Goal: Information Seeking & Learning: Learn about a topic

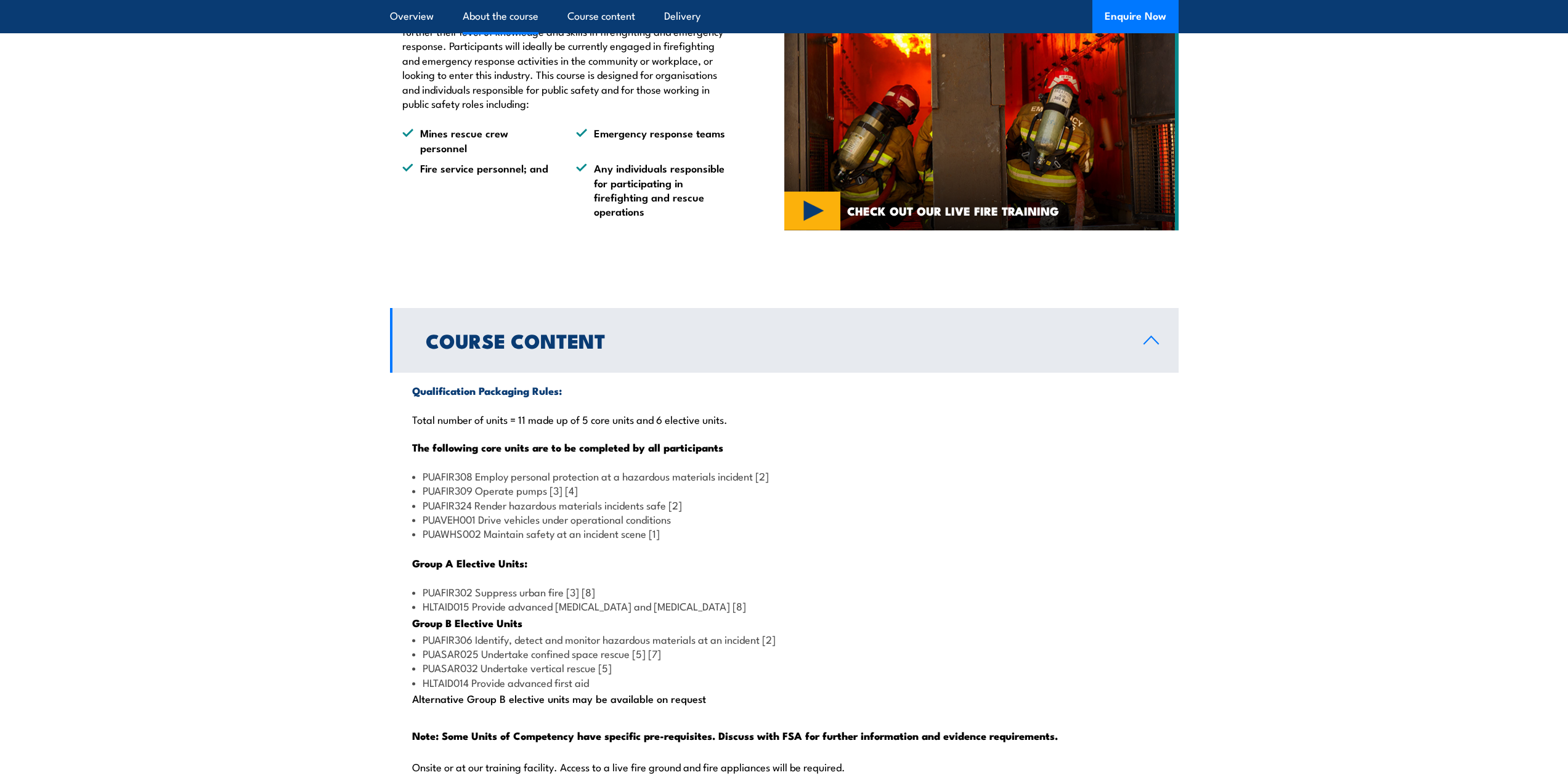
scroll to position [863, 0]
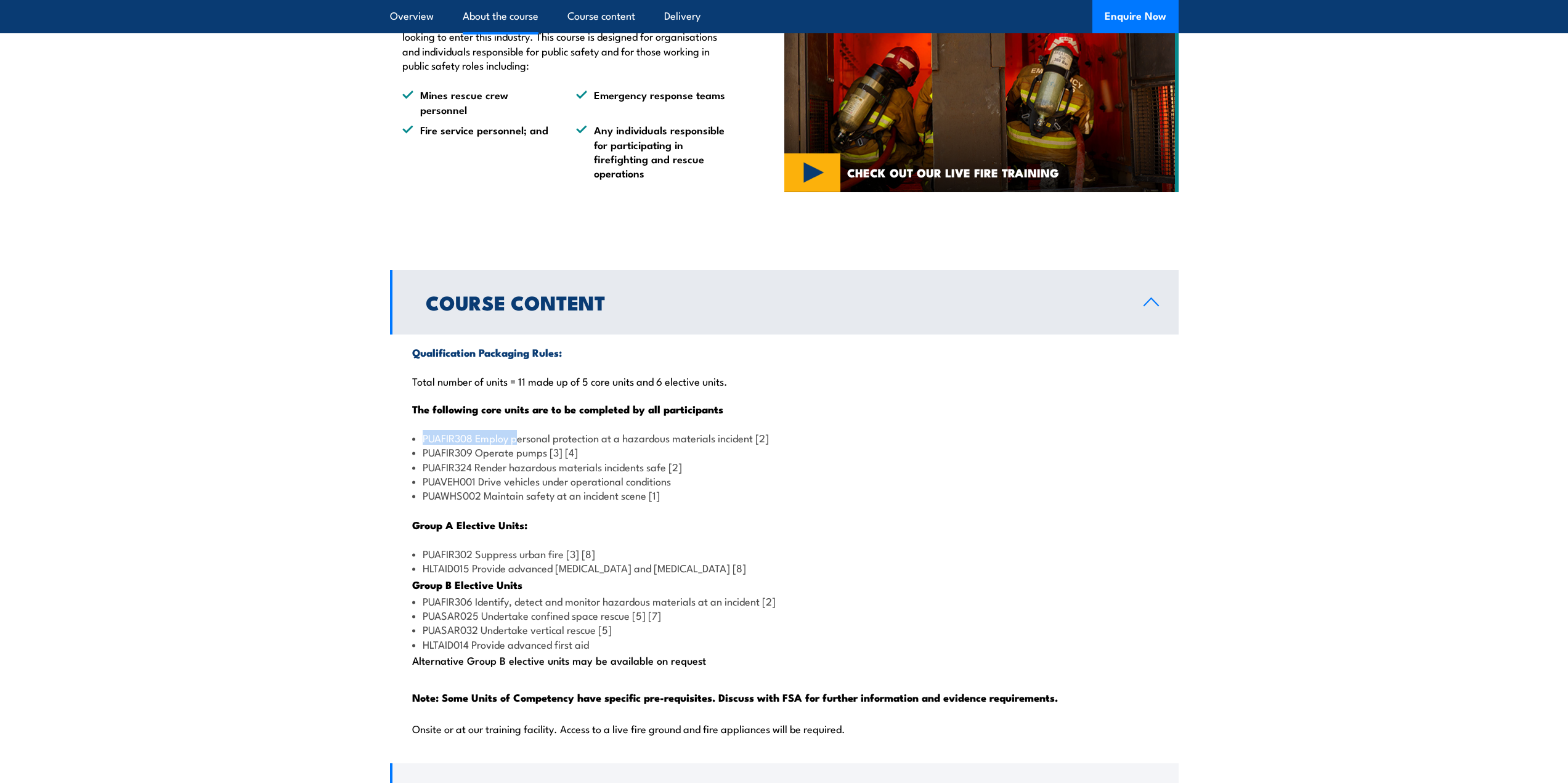
drag, startPoint x: 425, startPoint y: 464, endPoint x: 516, endPoint y: 472, distance: 91.4
click at [516, 445] on li "PUAFIR308 Employ personal protection at a hazardous materials incident [2]" at bounding box center [784, 438] width 745 height 14
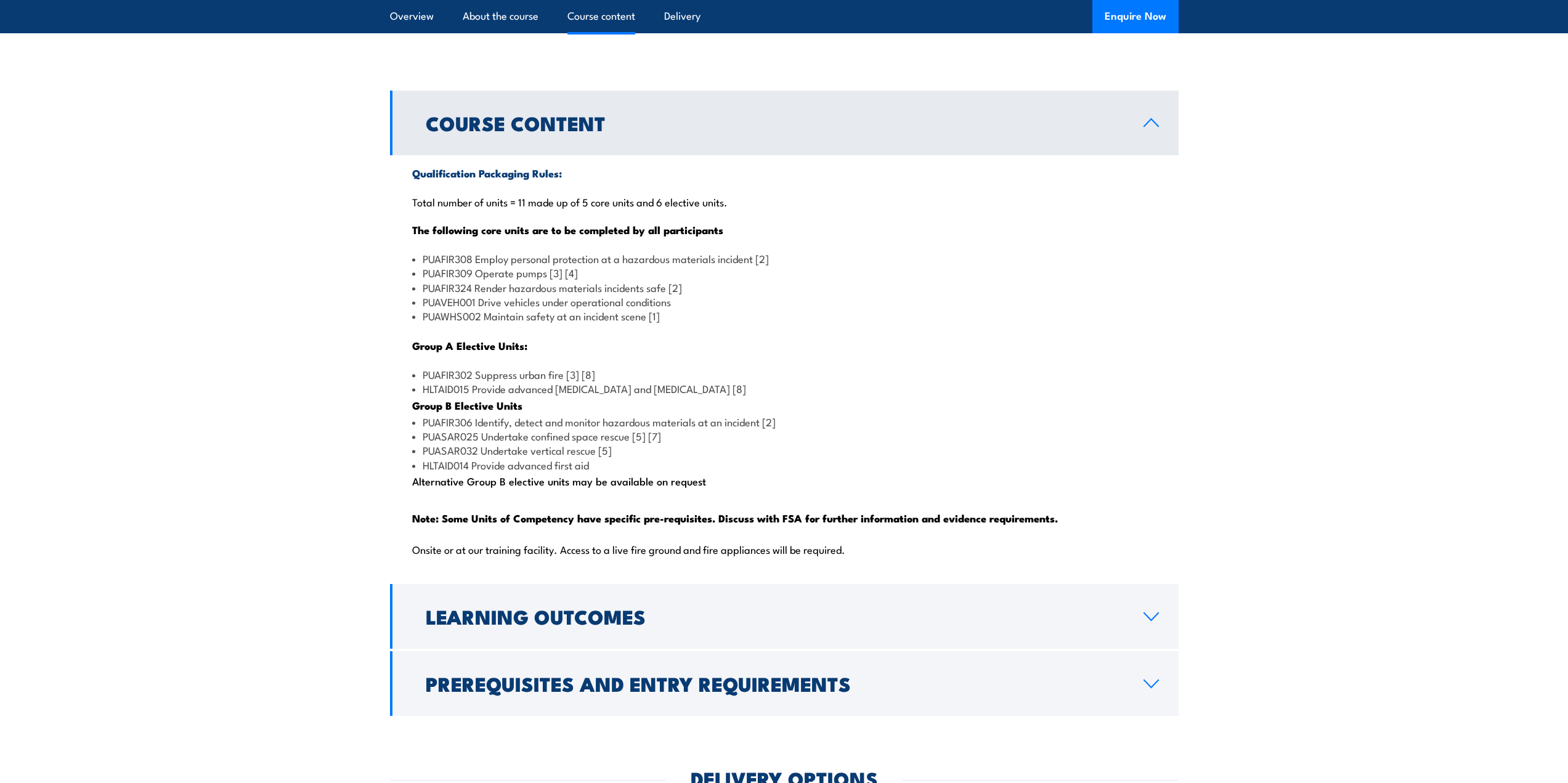
scroll to position [1048, 0]
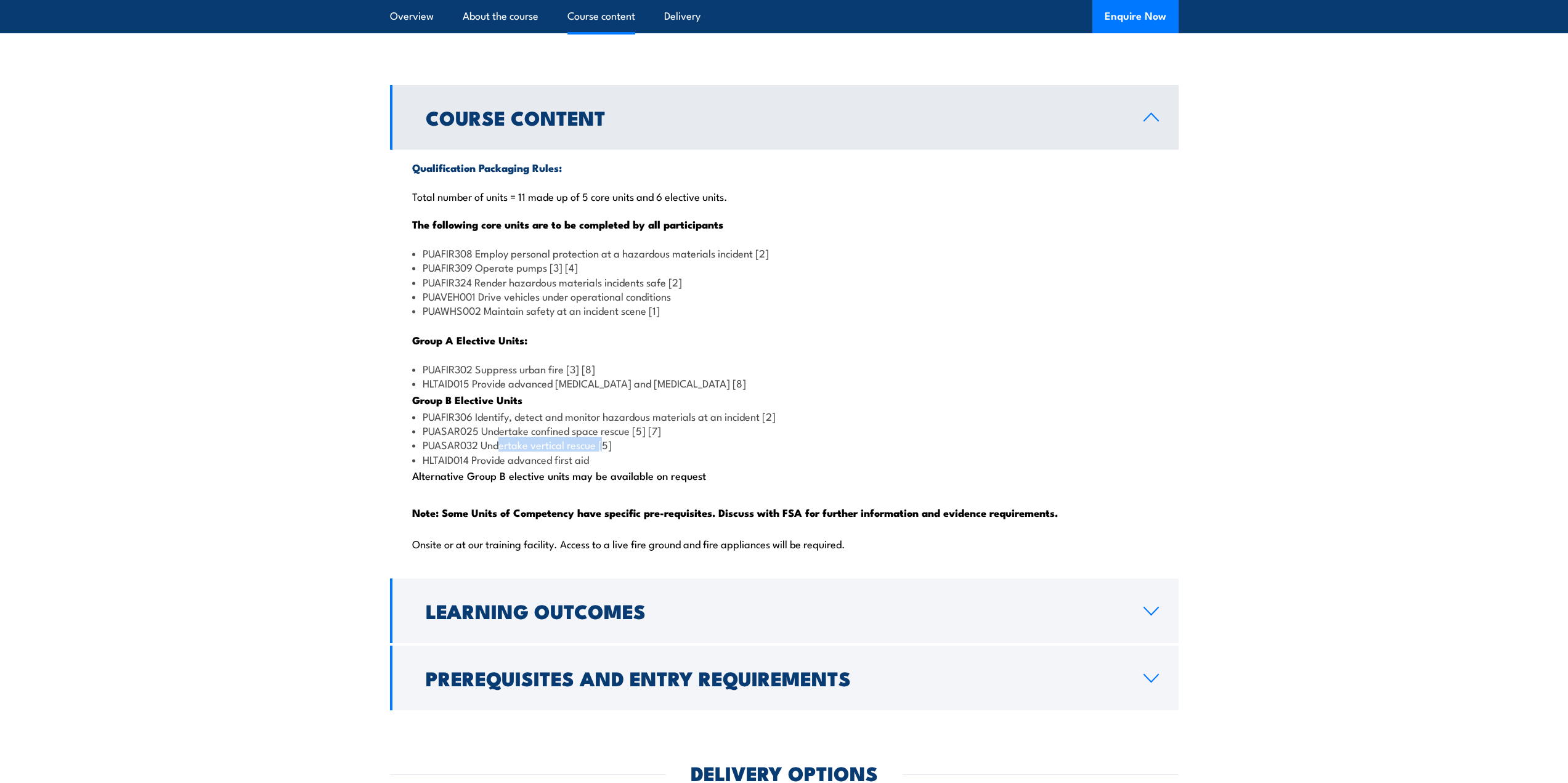
drag, startPoint x: 602, startPoint y: 478, endPoint x: 502, endPoint y: 473, distance: 100.1
click at [502, 452] on li "PUASAR032 Undertake vertical rescue [5]" at bounding box center [784, 444] width 745 height 14
drag, startPoint x: 452, startPoint y: 468, endPoint x: 586, endPoint y: 467, distance: 134.0
click at [574, 452] on li "PUASAR032 Undertake vertical rescue [5]" at bounding box center [784, 444] width 745 height 14
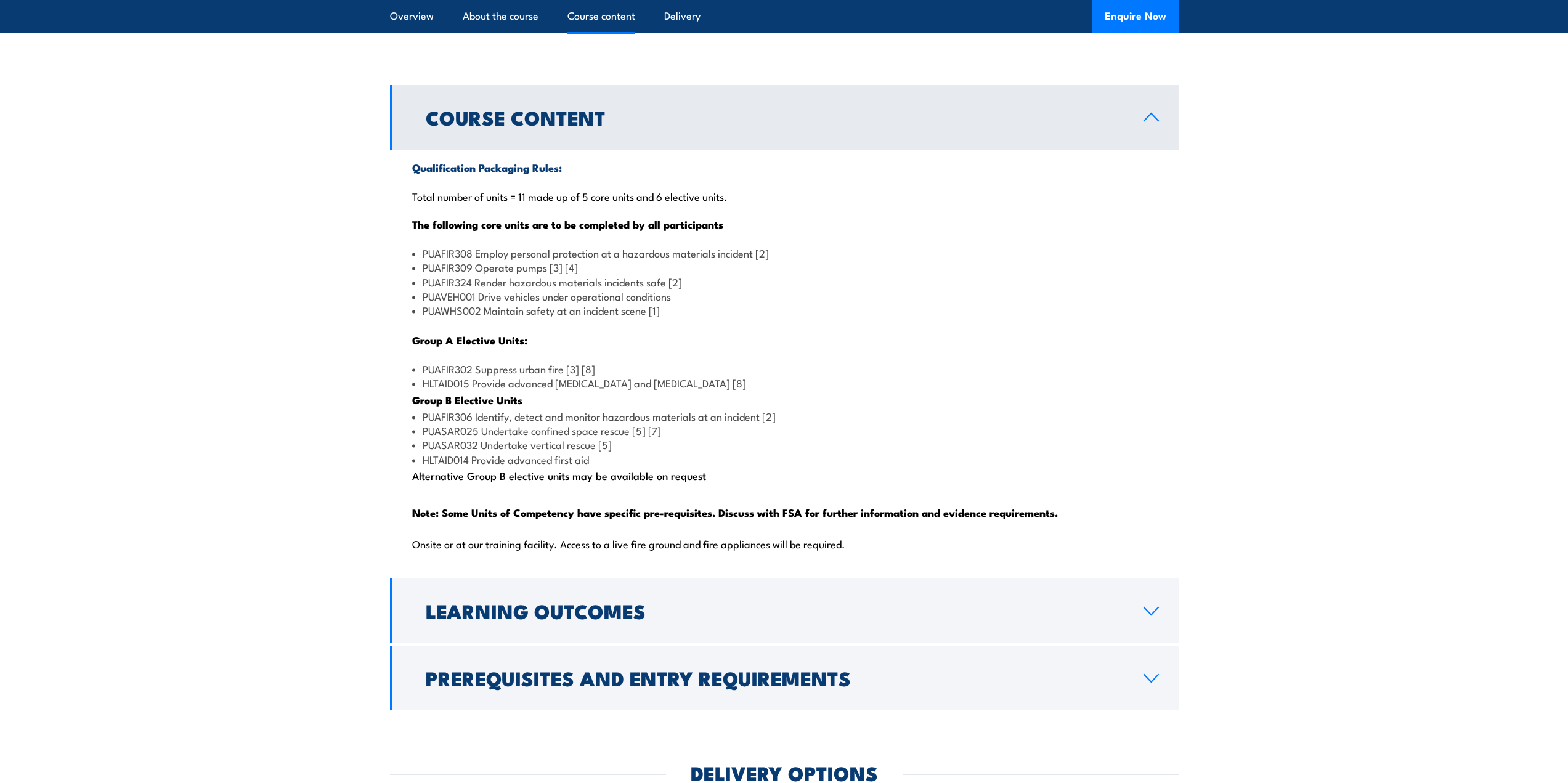
click at [602, 452] on li "PUASAR032 Undertake vertical rescue [5]" at bounding box center [784, 444] width 745 height 14
drag, startPoint x: 604, startPoint y: 462, endPoint x: 526, endPoint y: 457, distance: 78.2
click at [528, 437] on li "PUASAR025 Undertake confined space rescue [5] [7]" at bounding box center [784, 430] width 745 height 14
click at [526, 437] on li "PUASAR025 Undertake confined space rescue [5] [7]" at bounding box center [784, 430] width 745 height 14
drag, startPoint x: 483, startPoint y: 447, endPoint x: 585, endPoint y: 454, distance: 102.2
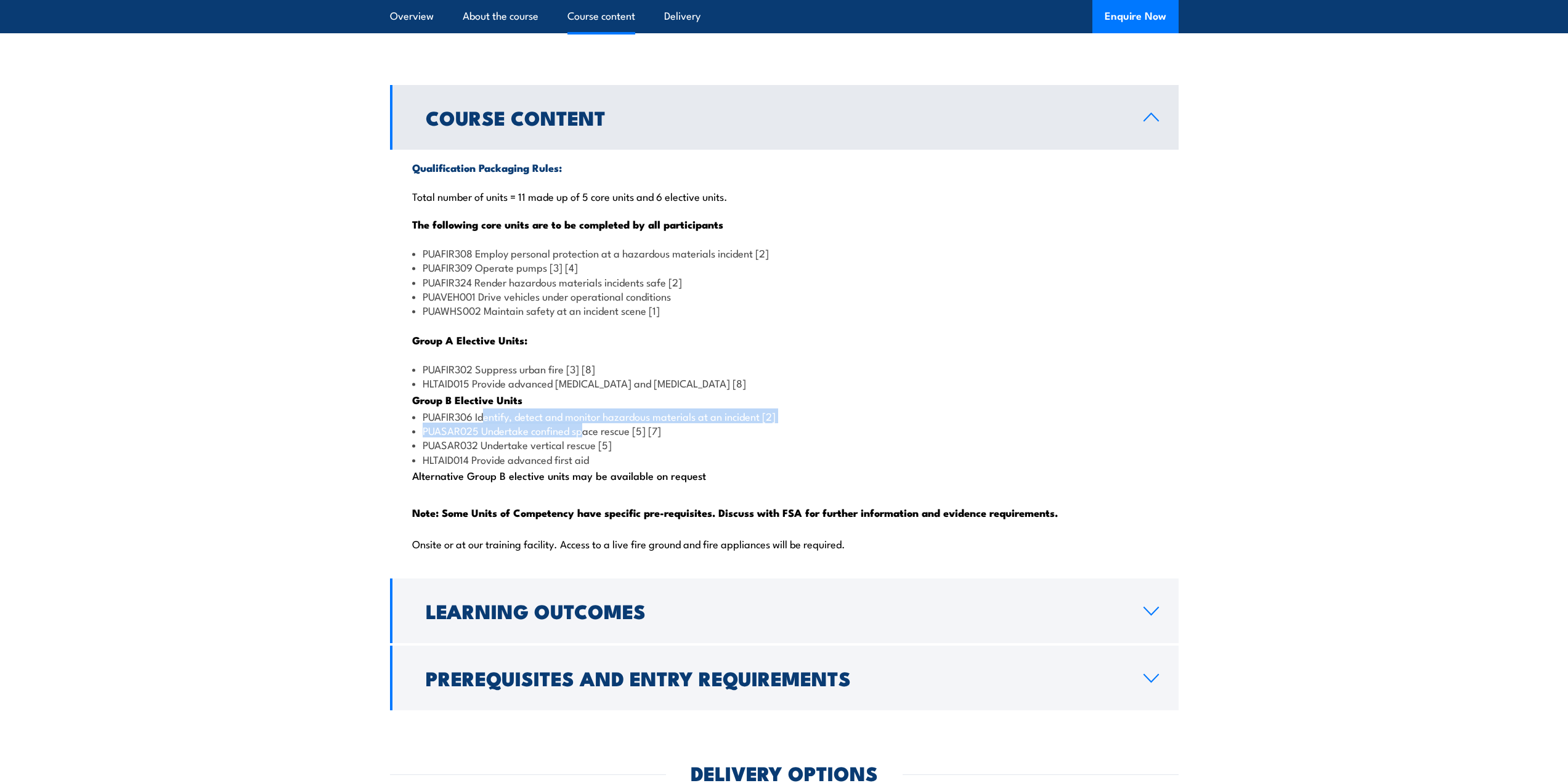
click at [585, 454] on ul "PUAFIR306 Identify, detect and monitor hazardous materials at an incident [2] P…" at bounding box center [784, 438] width 745 height 58
click at [585, 437] on li "PUASAR025 Undertake confined space rescue [5] [7]" at bounding box center [784, 430] width 745 height 14
drag, startPoint x: 507, startPoint y: 442, endPoint x: 625, endPoint y: 450, distance: 118.3
click at [625, 423] on li "PUAFIR306 Identify, detect and monitor hazardous materials at an incident [2]" at bounding box center [784, 416] width 745 height 14
click at [628, 423] on li "PUAFIR306 Identify, detect and monitor hazardous materials at an incident [2]" at bounding box center [784, 416] width 745 height 14
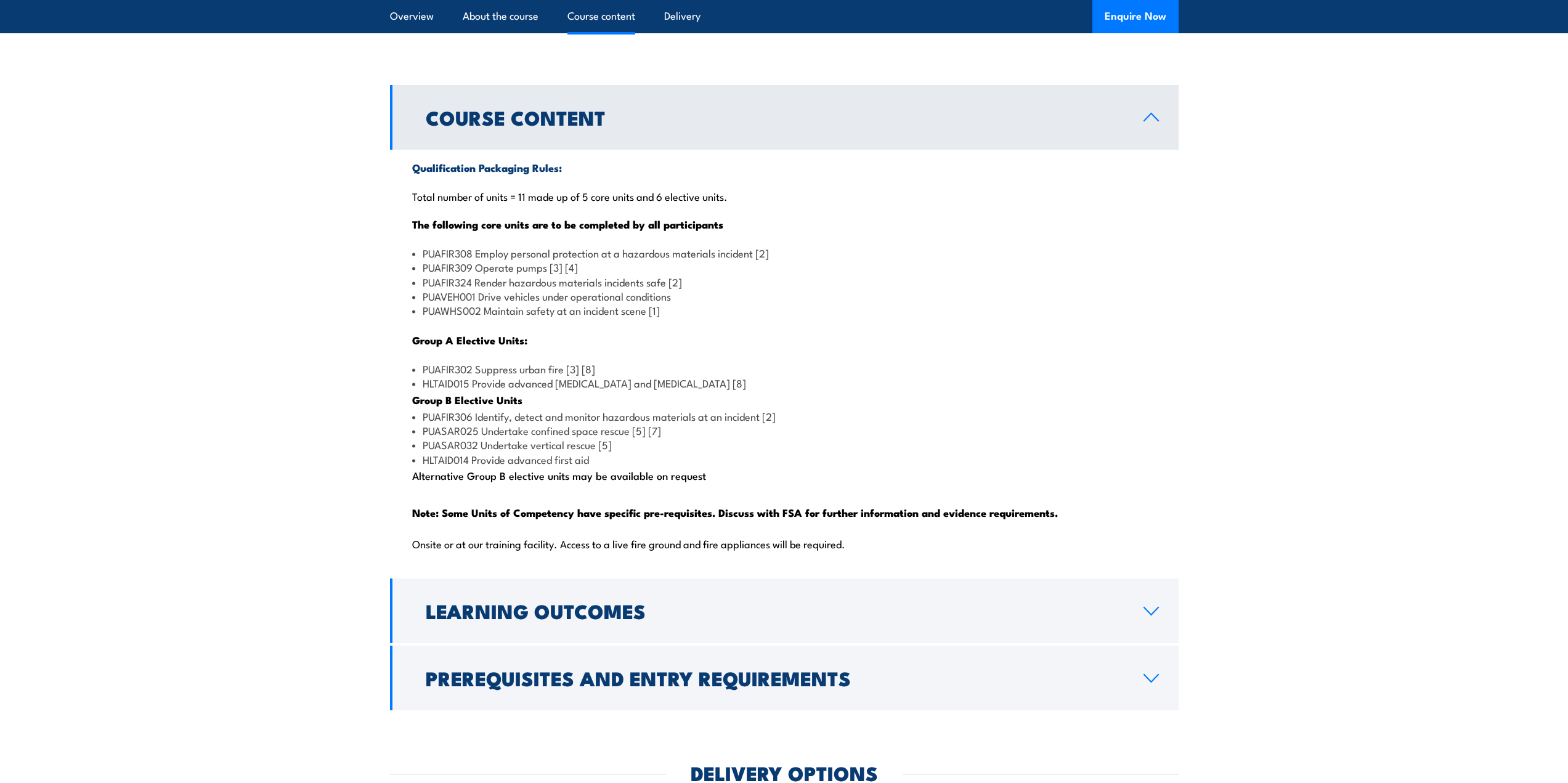
click at [727, 423] on li "PUAFIR306 Identify, detect and monitor hazardous materials at an incident [2]" at bounding box center [784, 416] width 745 height 14
click at [762, 423] on li "PUAFIR306 Identify, detect and monitor hazardous materials at an incident [2]" at bounding box center [784, 416] width 745 height 14
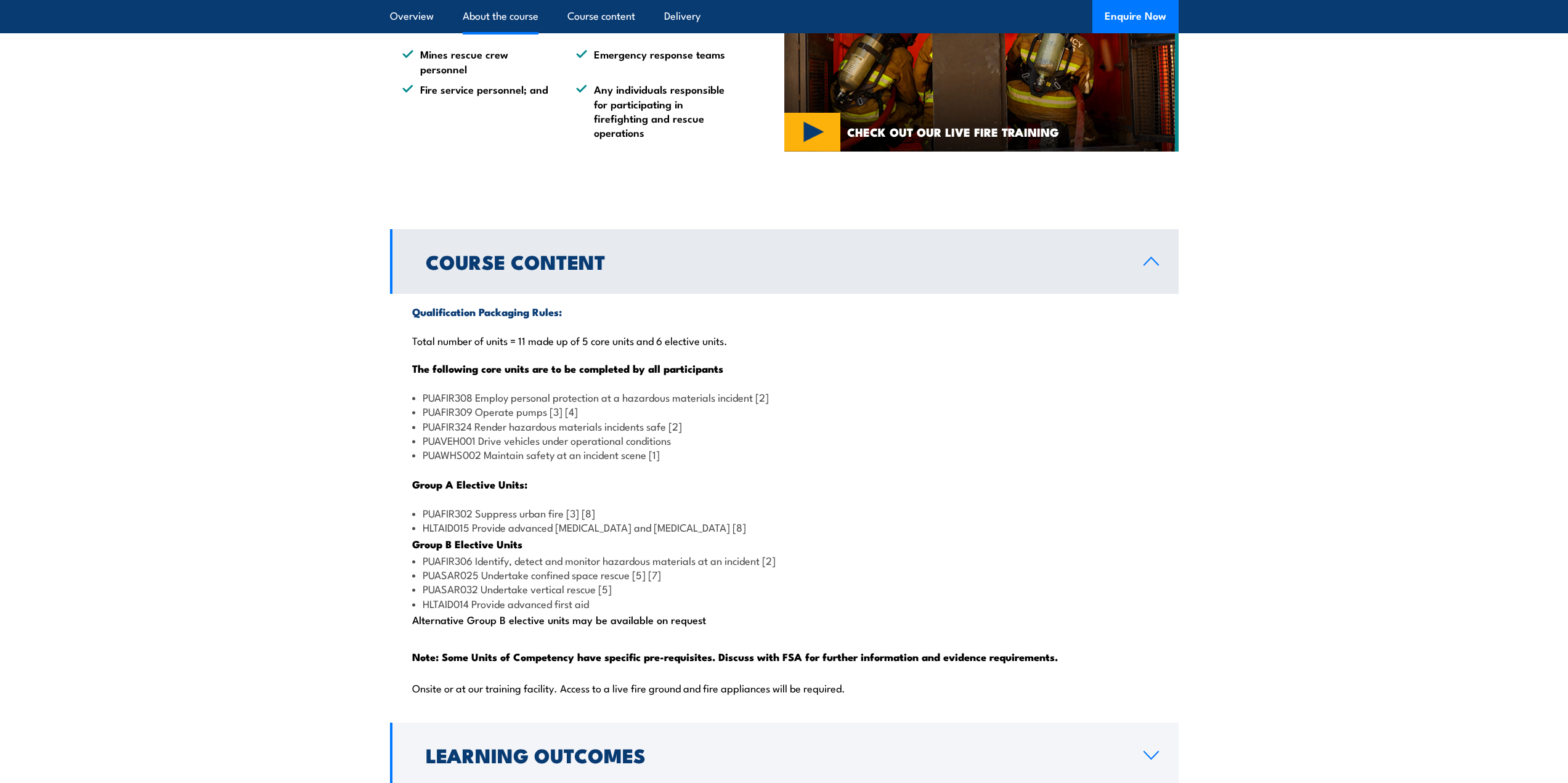
scroll to position [924, 0]
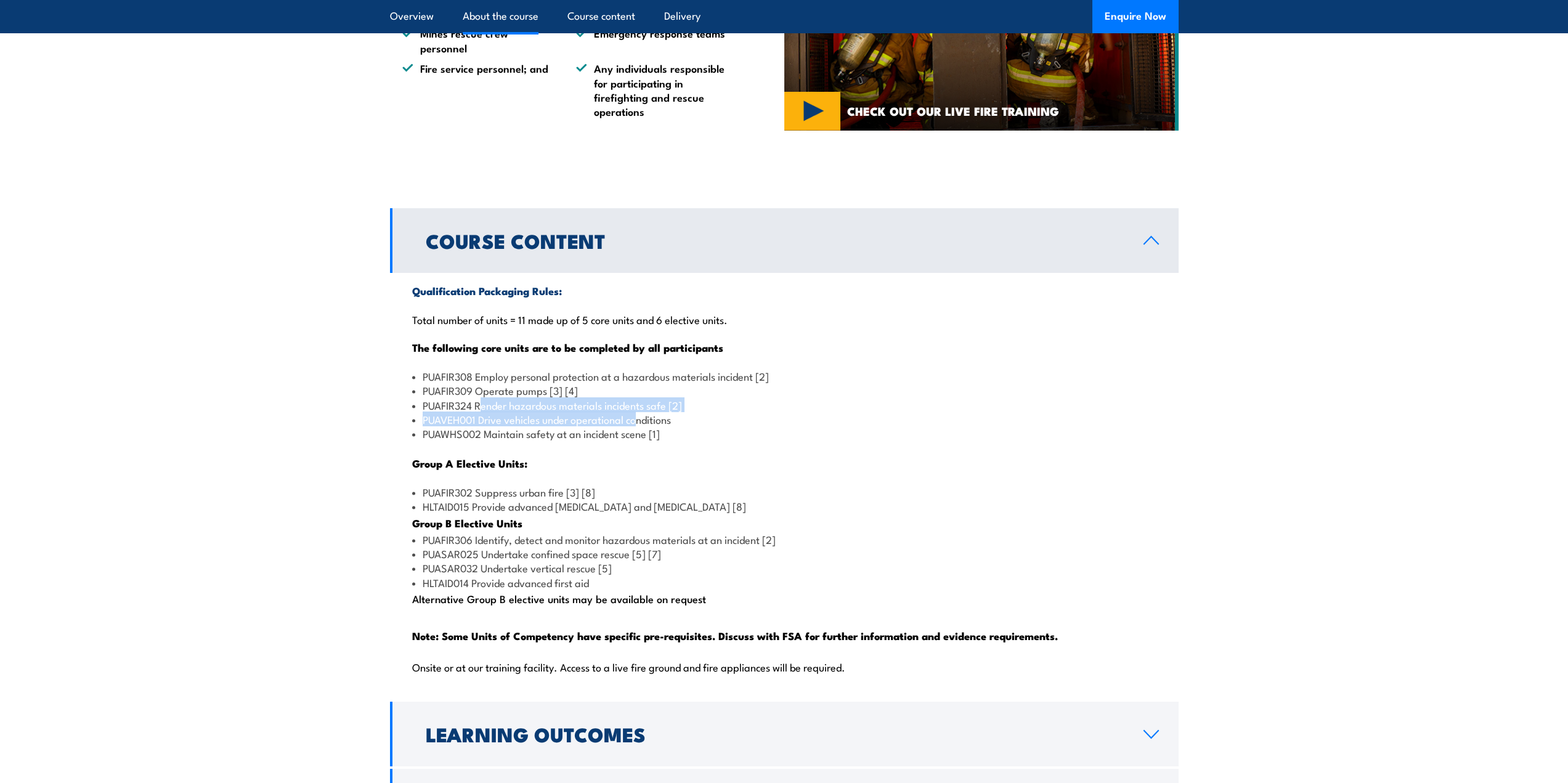
drag, startPoint x: 479, startPoint y: 436, endPoint x: 638, endPoint y: 445, distance: 159.3
click at [638, 441] on ul "PUAFIR308 Employ personal protection at a hazardous materials incident [2] PUAF…" at bounding box center [784, 405] width 745 height 72
click at [638, 426] on li "PUAVEH001 Drive vehicles under operational conditions" at bounding box center [784, 419] width 745 height 14
drag, startPoint x: 620, startPoint y: 426, endPoint x: 521, endPoint y: 432, distance: 99.2
click at [522, 412] on li "PUAFIR324 Render hazardous materials incidents safe [2]" at bounding box center [784, 405] width 745 height 14
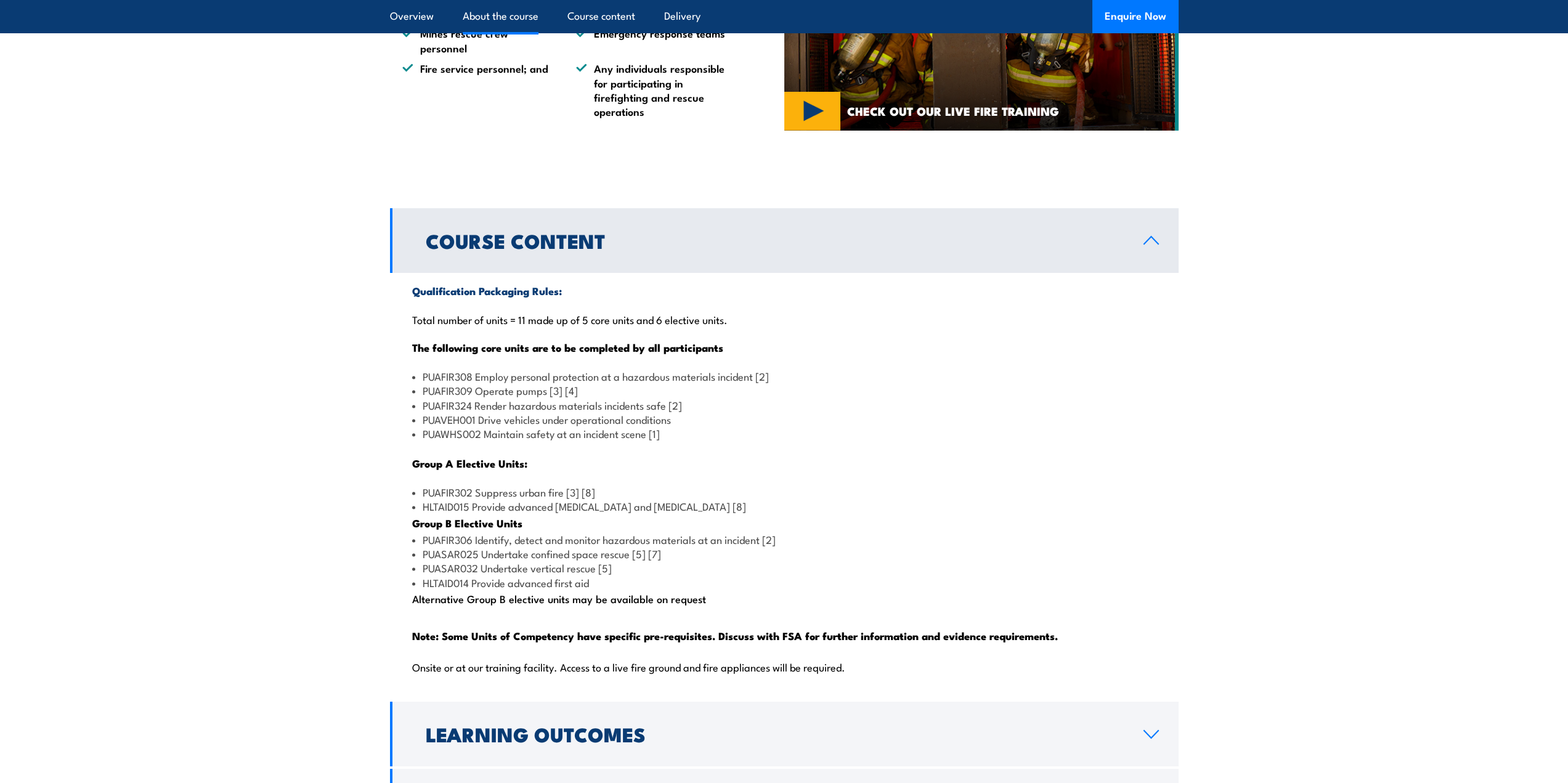
click at [518, 412] on li "PUAFIR324 Render hazardous materials incidents safe [2]" at bounding box center [784, 405] width 745 height 14
drag, startPoint x: 496, startPoint y: 432, endPoint x: 572, endPoint y: 440, distance: 76.4
click at [572, 440] on ul "PUAFIR308 Employ personal protection at a hazardous materials incident [2] PUAF…" at bounding box center [784, 405] width 745 height 72
click at [572, 426] on li "PUAVEH001 Drive vehicles under operational conditions" at bounding box center [784, 419] width 745 height 14
drag, startPoint x: 534, startPoint y: 464, endPoint x: 600, endPoint y: 469, distance: 66.2
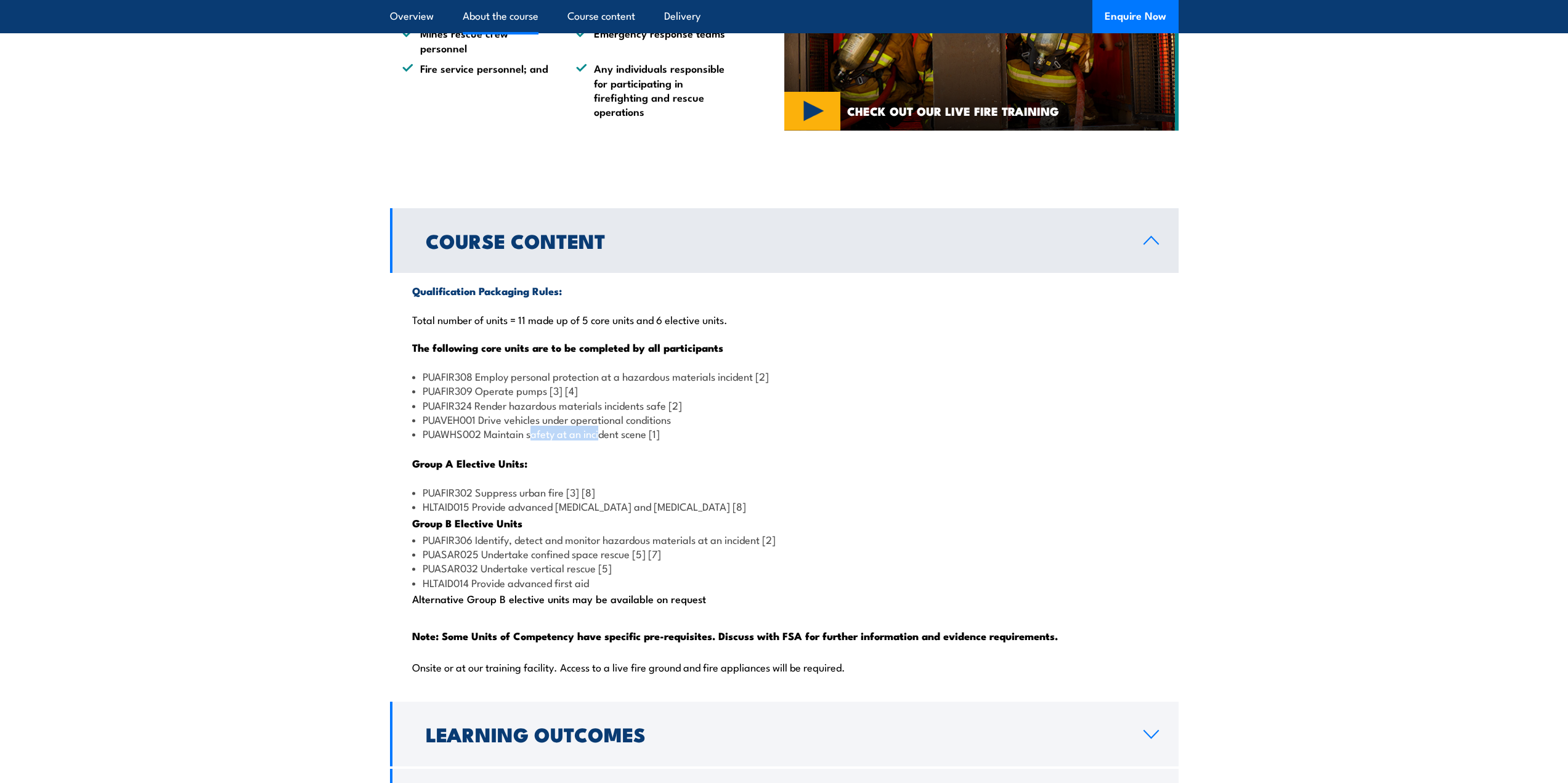
click at [600, 440] on li "PUAWHS002 Maintain safety at an incident scene [1]" at bounding box center [784, 433] width 745 height 14
click at [601, 440] on li "PUAWHS002 Maintain safety at an incident scene [1]" at bounding box center [784, 433] width 745 height 14
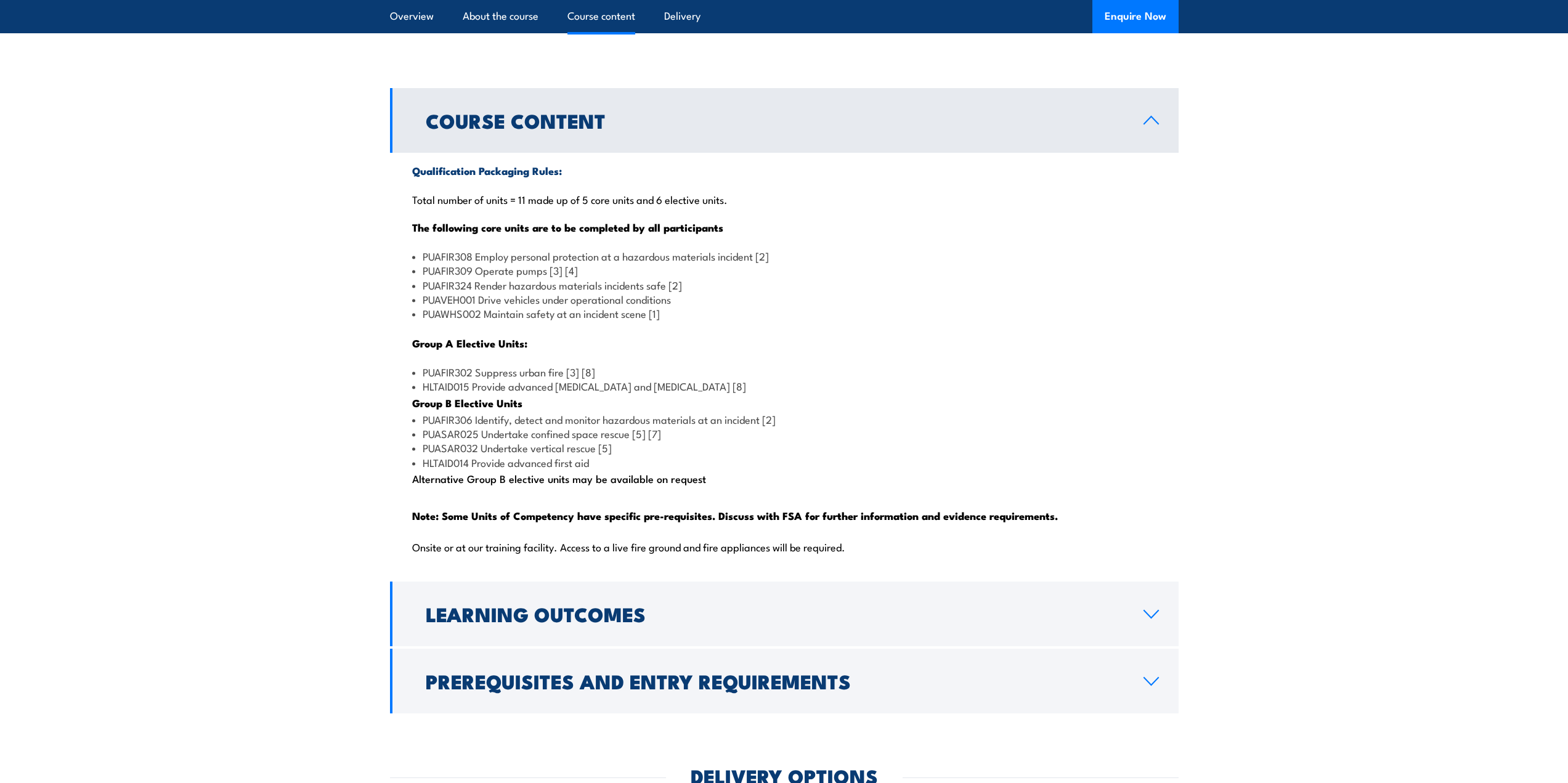
scroll to position [1048, 0]
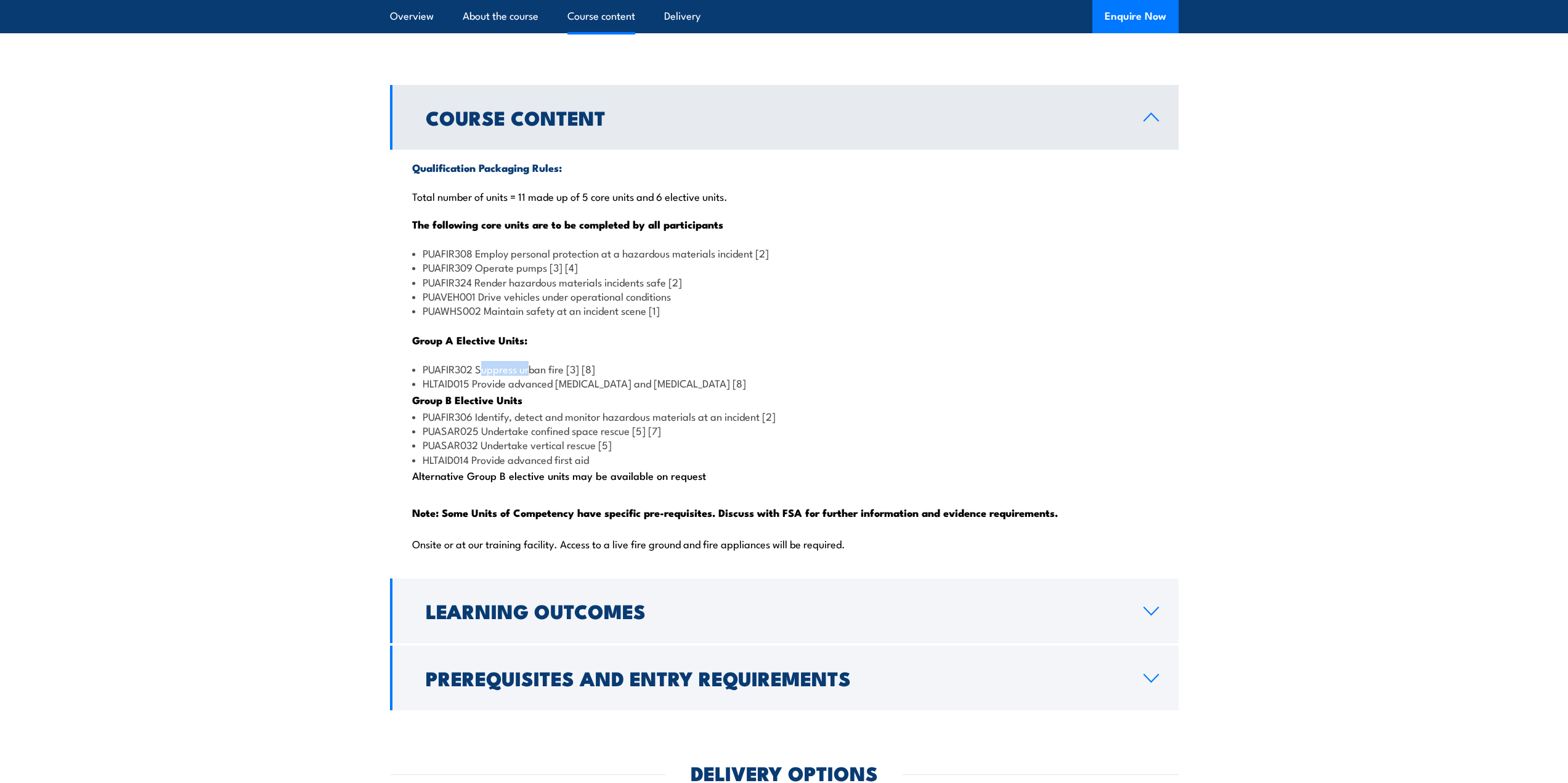
drag, startPoint x: 484, startPoint y: 401, endPoint x: 530, endPoint y: 398, distance: 46.1
click at [530, 375] on li "PUAFIR302 Suppress urban fire [3] [8]" at bounding box center [784, 368] width 745 height 14
drag, startPoint x: 503, startPoint y: 411, endPoint x: 607, endPoint y: 416, distance: 104.1
click at [607, 390] on li "HLTAID015 Provide advanced [MEDICAL_DATA] and [MEDICAL_DATA] [8]" at bounding box center [784, 383] width 745 height 14
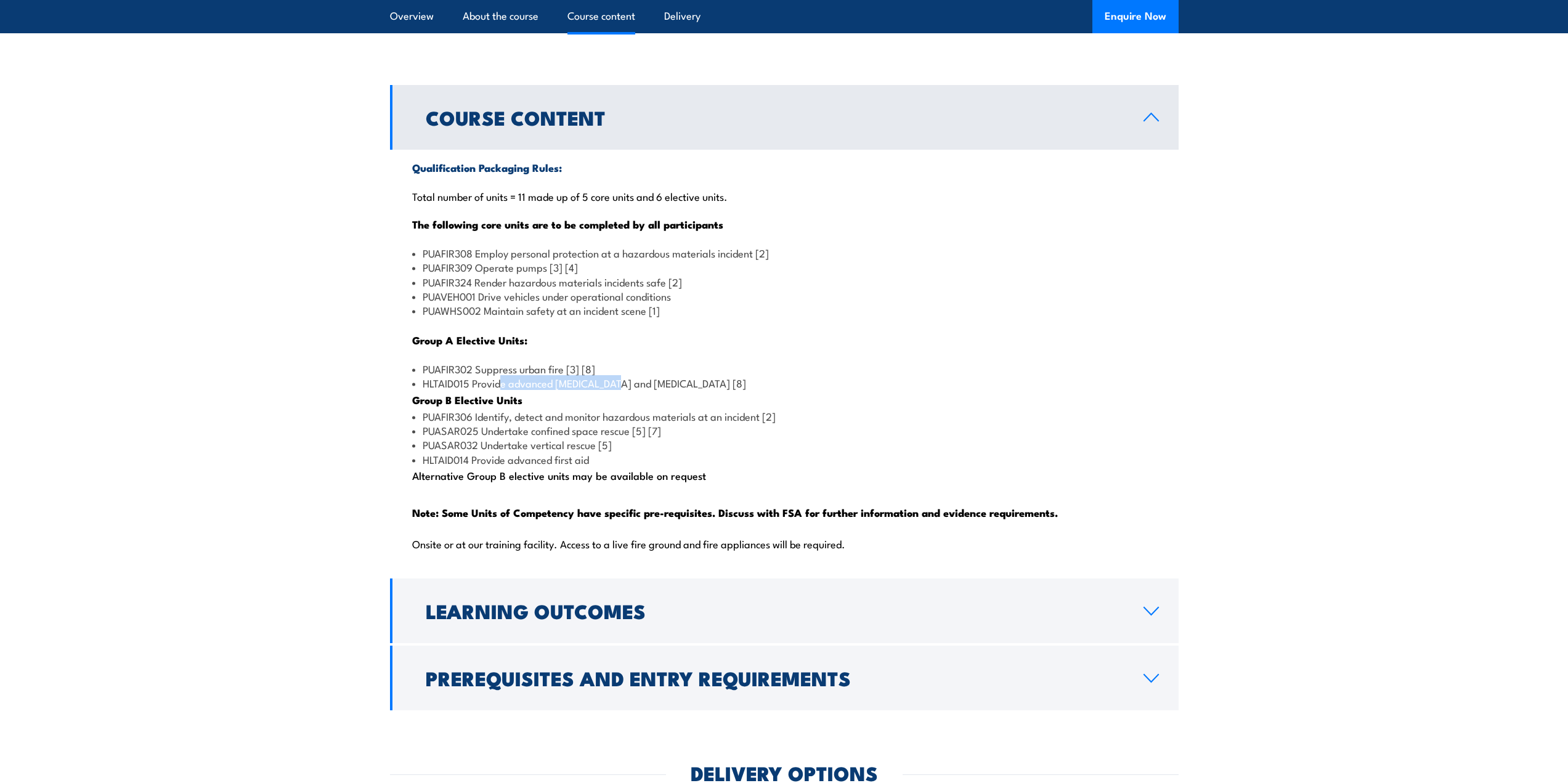
click at [607, 390] on li "HLTAID015 Provide advanced [MEDICAL_DATA] and [MEDICAL_DATA] [8]" at bounding box center [784, 383] width 745 height 14
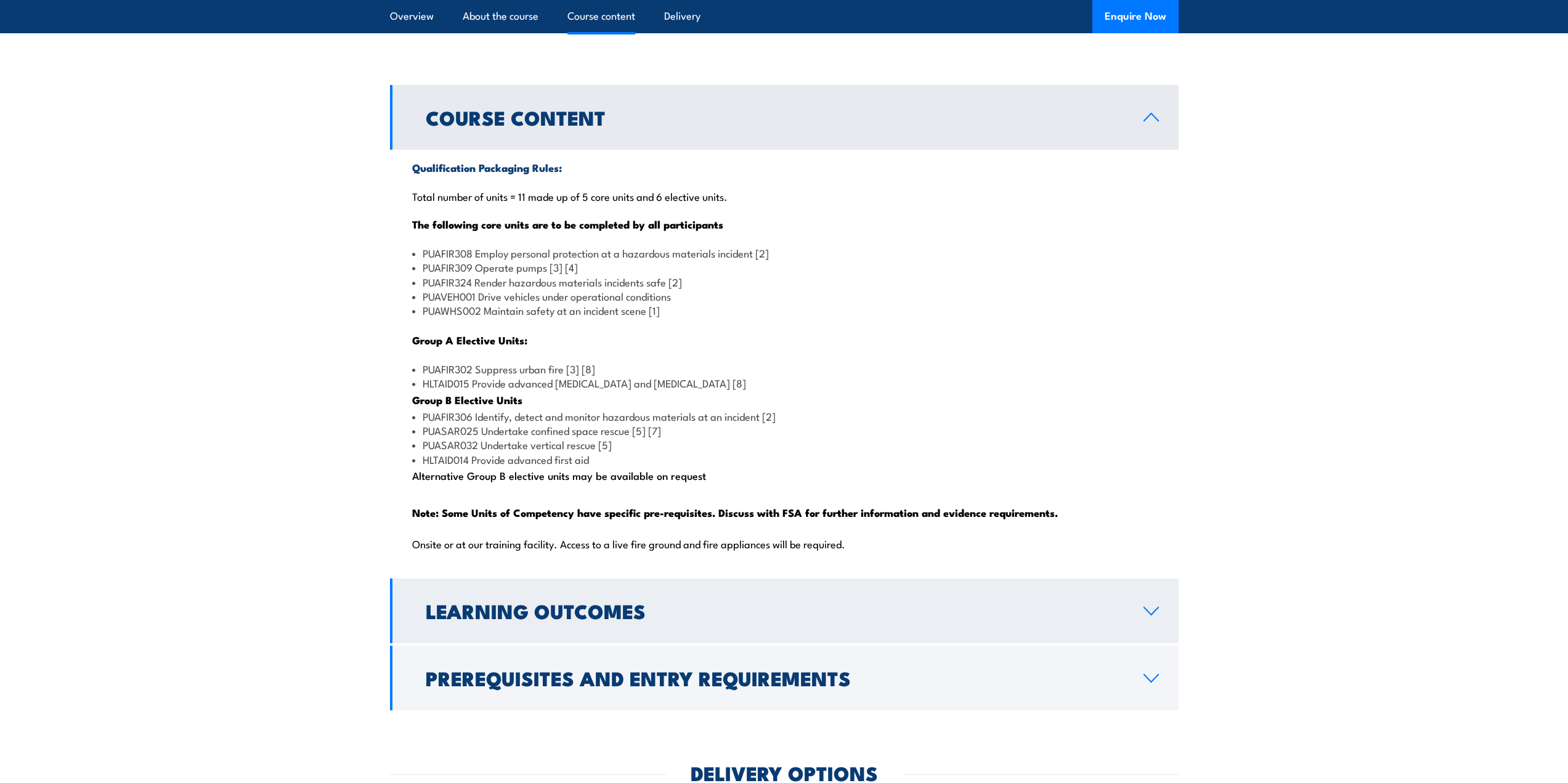
click at [617, 619] on h2 "Learning Outcomes" at bounding box center [774, 610] width 698 height 17
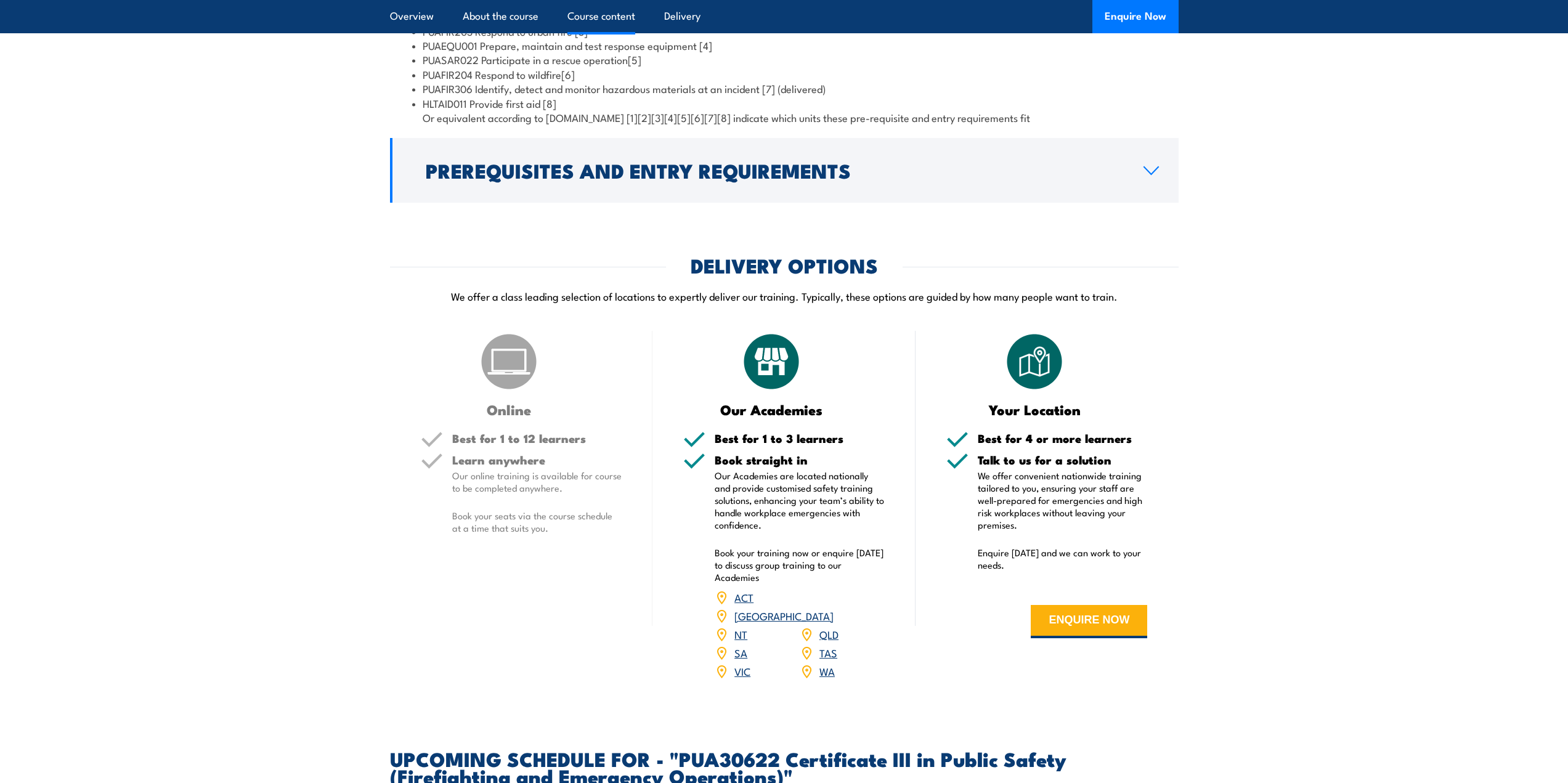
scroll to position [1356, 0]
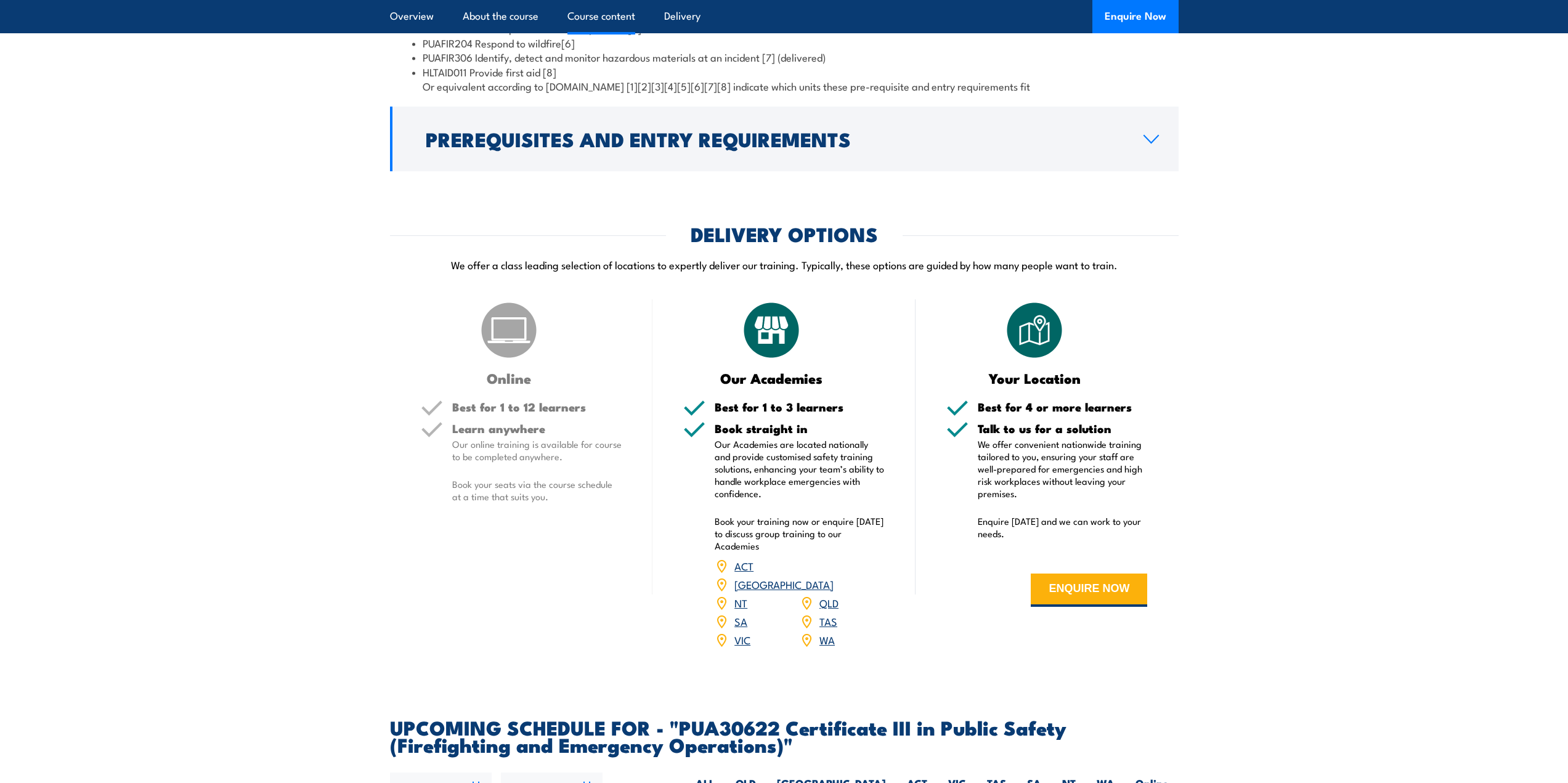
click at [741, 647] on link "VIC" at bounding box center [742, 639] width 16 height 15
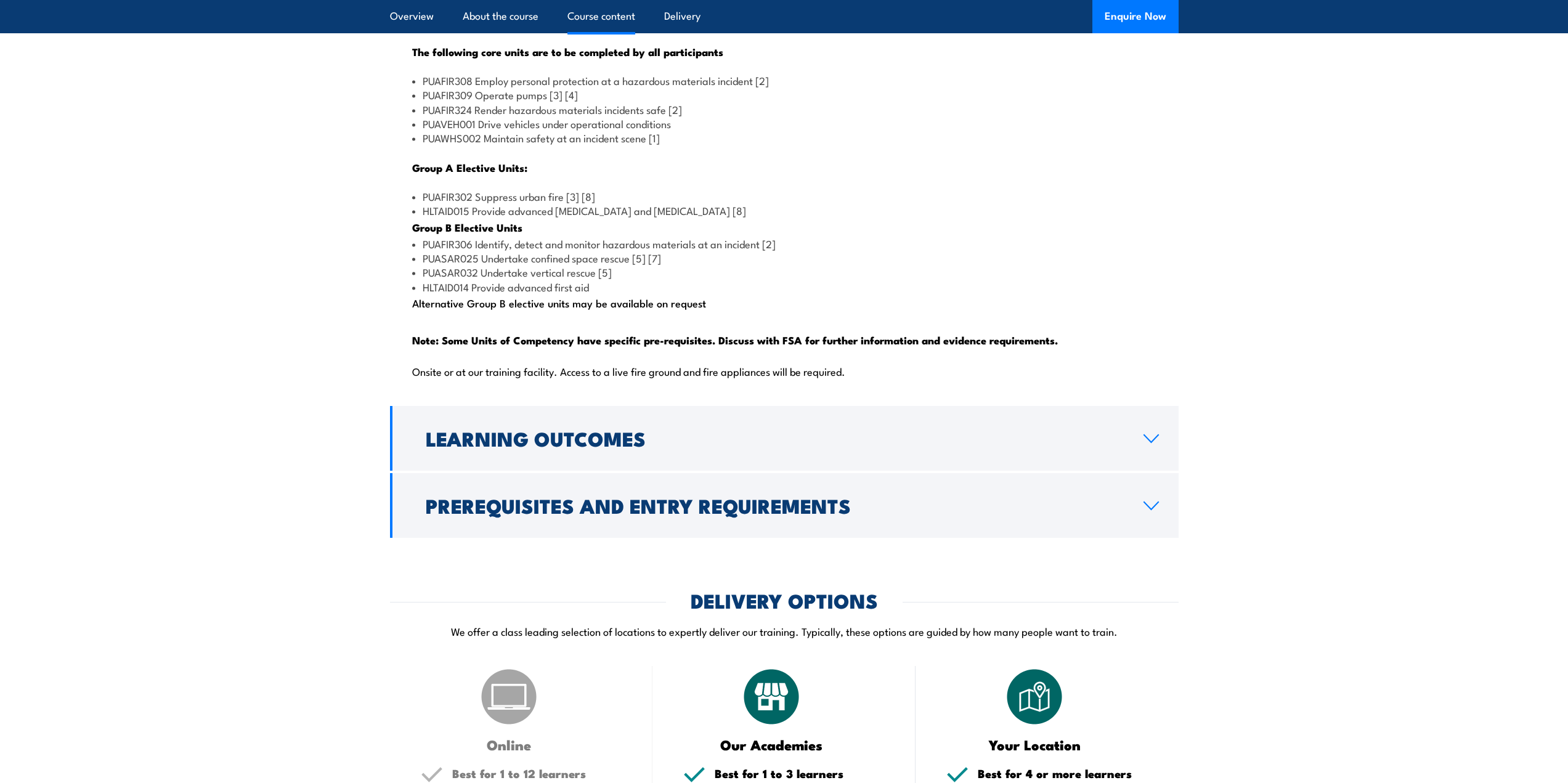
scroll to position [1219, 0]
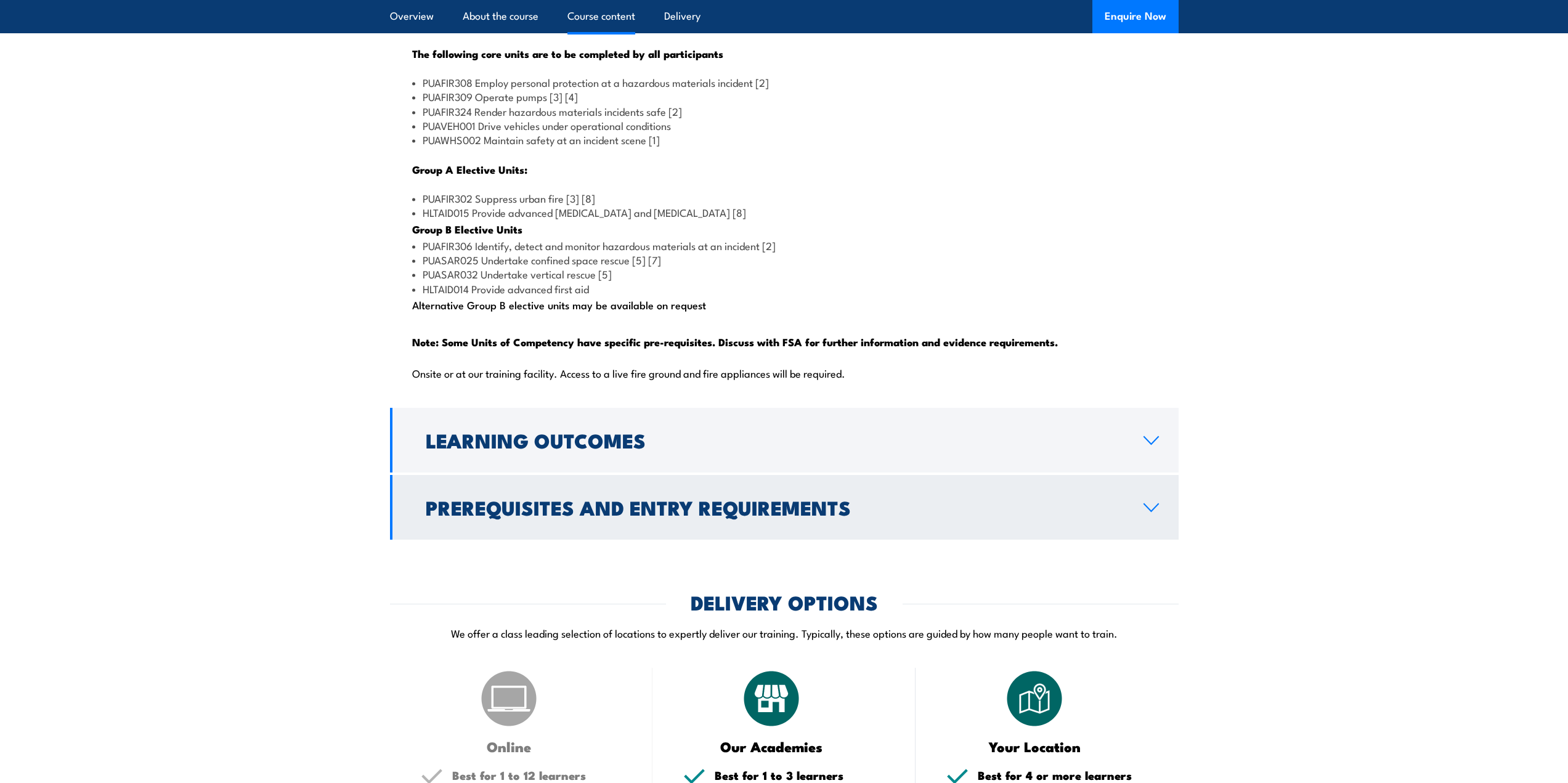
click at [467, 516] on h2 "Prerequisites and Entry Requirements" at bounding box center [774, 507] width 698 height 17
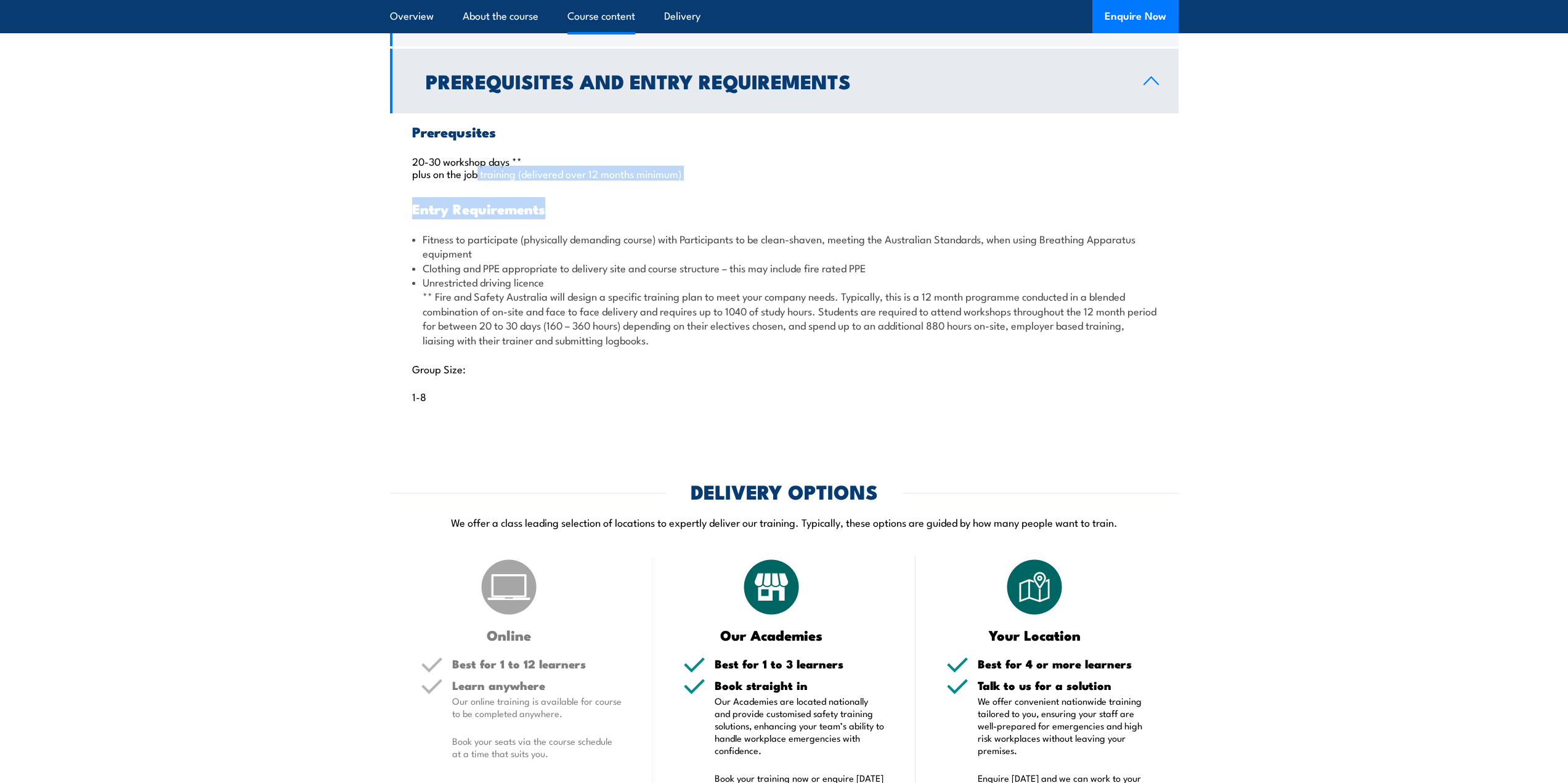
drag, startPoint x: 473, startPoint y: 205, endPoint x: 603, endPoint y: 209, distance: 130.1
click at [603, 209] on div "Prerequsites 20-30 workshop days ** plus on the job training (delivered over 12…" at bounding box center [784, 271] width 788 height 315
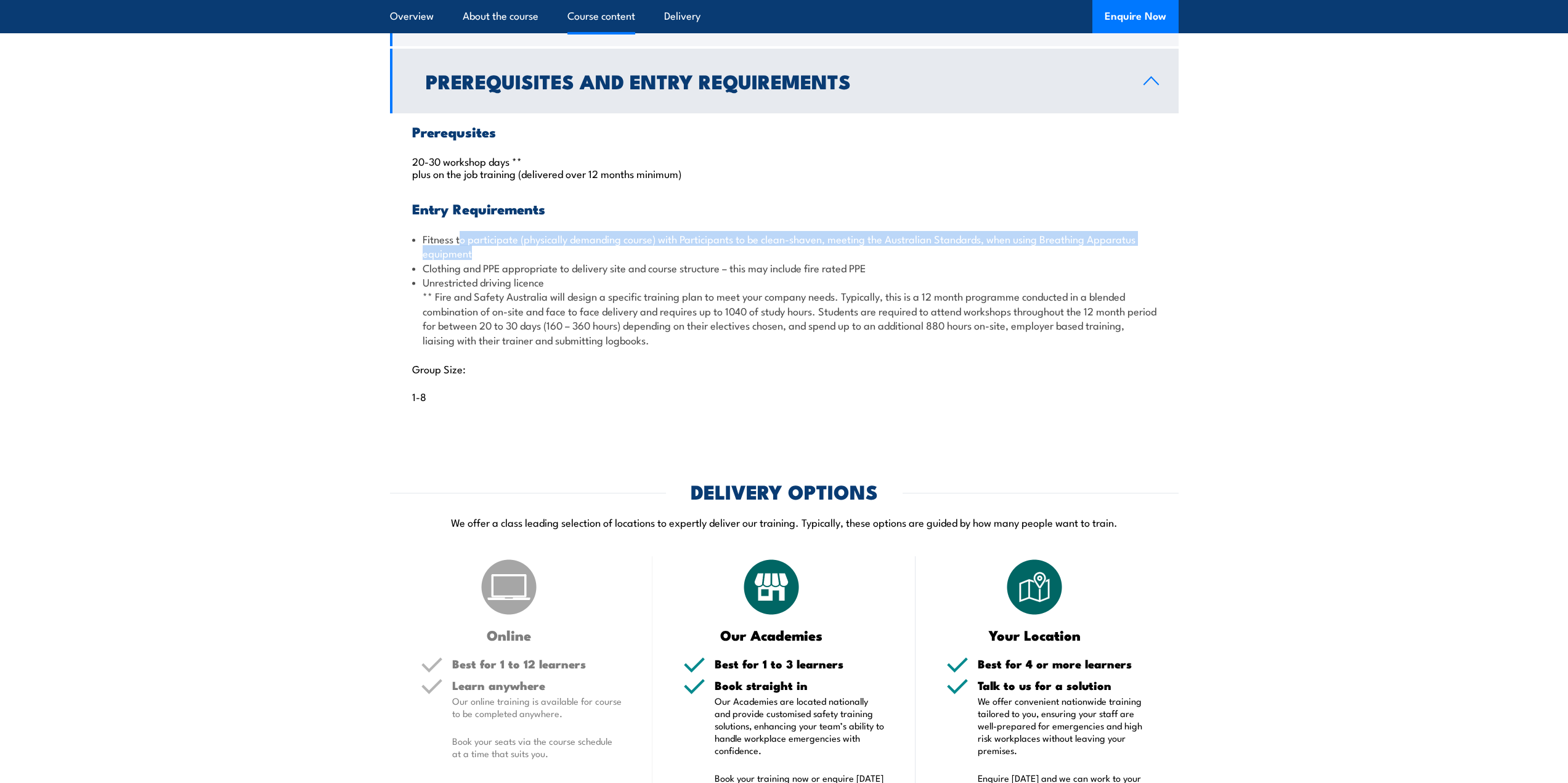
drag, startPoint x: 461, startPoint y: 273, endPoint x: 617, endPoint y: 276, distance: 156.0
click at [616, 261] on li "Fitness to participate (physically demanding course) with Participants to be cl…" at bounding box center [784, 246] width 745 height 29
click at [616, 275] on li "Clothing and PPE appropriate to delivery site and course structure – this may i…" at bounding box center [784, 268] width 745 height 14
click at [492, 275] on li "Clothing and PPE appropriate to delivery site and course structure – this may i…" at bounding box center [784, 268] width 745 height 14
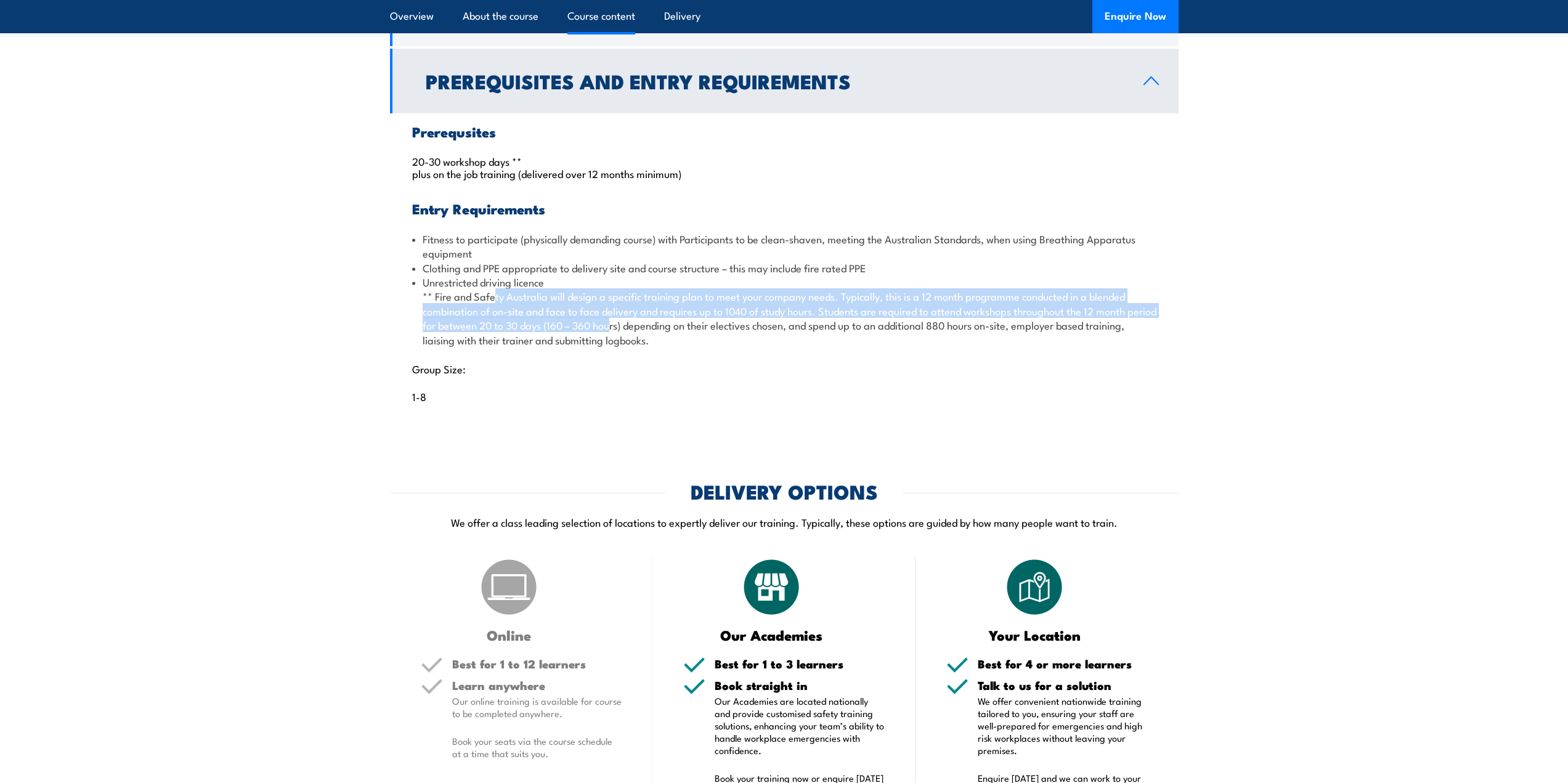
drag, startPoint x: 487, startPoint y: 331, endPoint x: 644, endPoint y: 358, distance: 159.3
click at [638, 347] on li "Unrestricted driving licence ** Fire and Safety Australia will design a specifi…" at bounding box center [784, 311] width 745 height 72
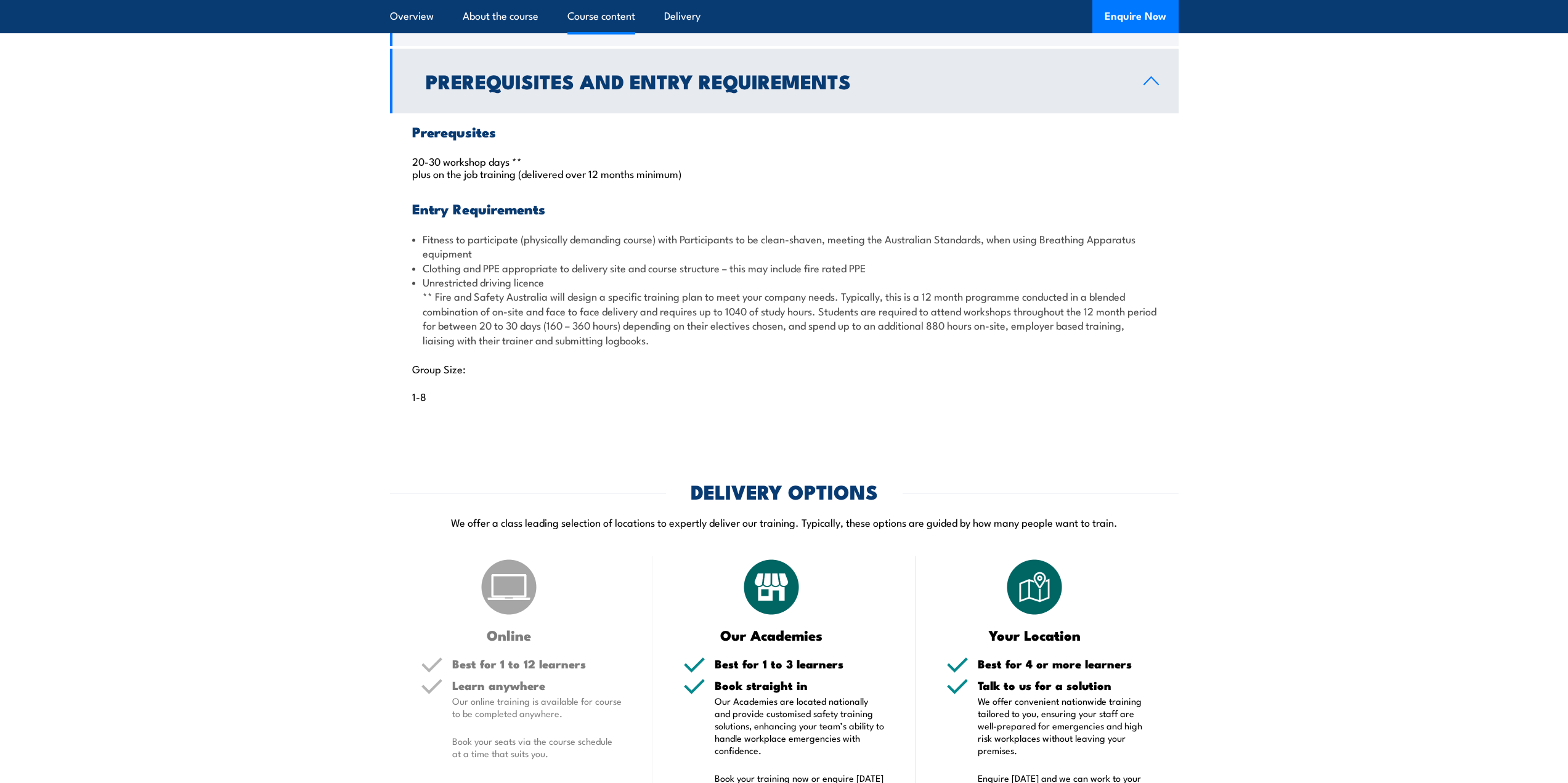
click at [652, 347] on li "Unrestricted driving licence ** Fire and Safety Australia will design a specifi…" at bounding box center [784, 311] width 745 height 72
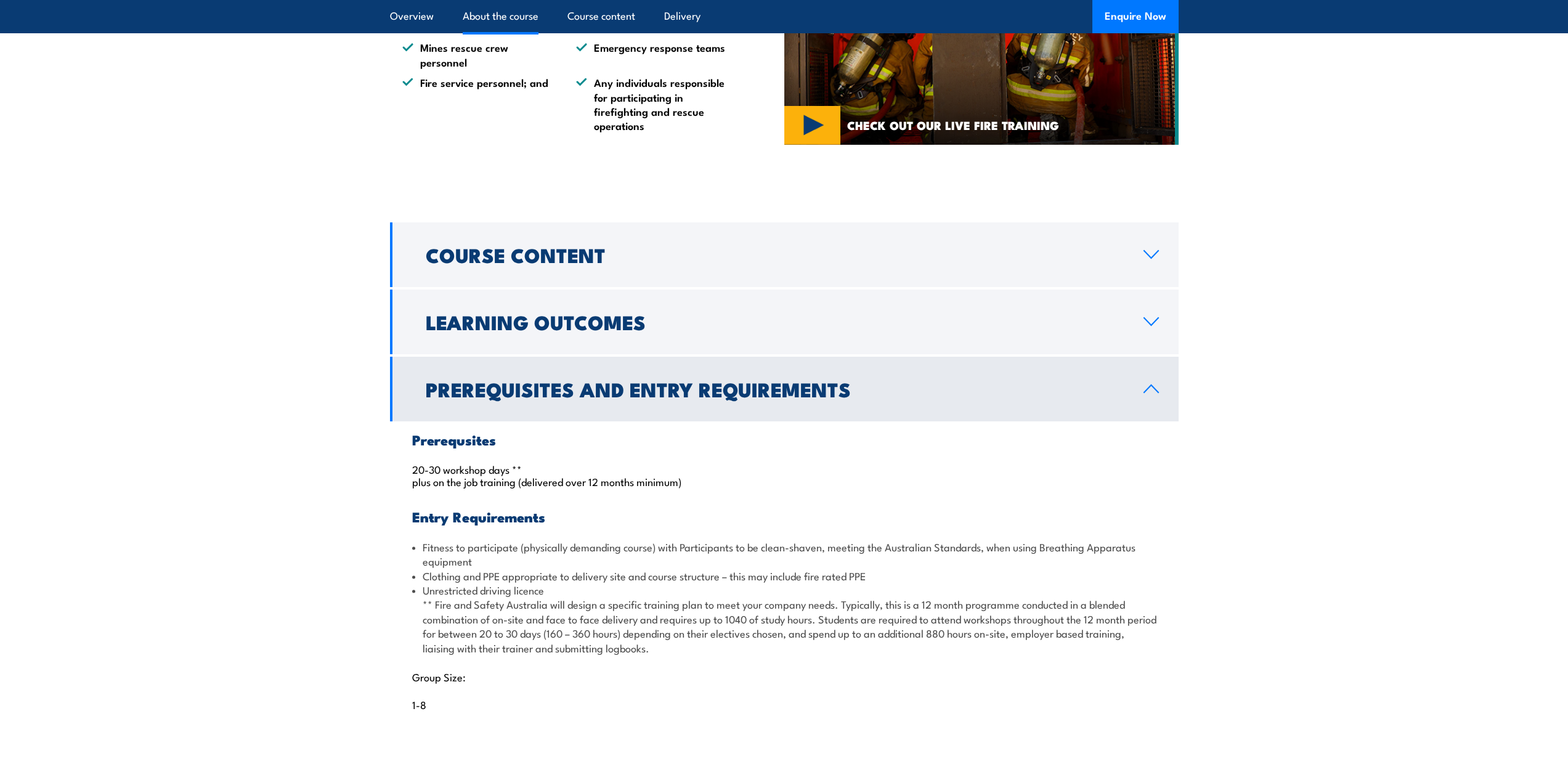
click at [639, 397] on h2 "Prerequisites and Entry Requirements" at bounding box center [774, 389] width 698 height 17
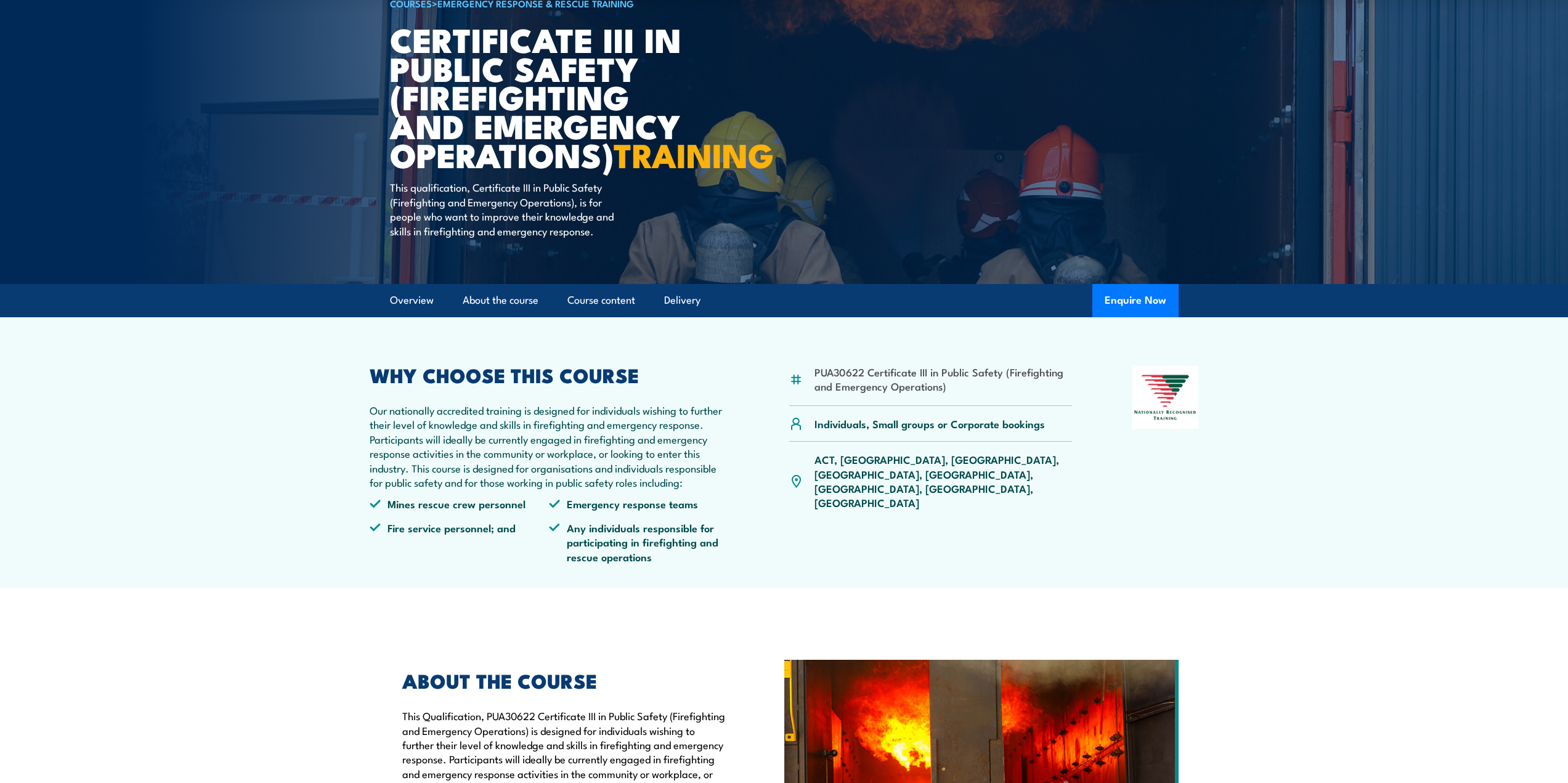
scroll to position [109, 0]
